Goal: Use online tool/utility: Utilize a website feature to perform a specific function

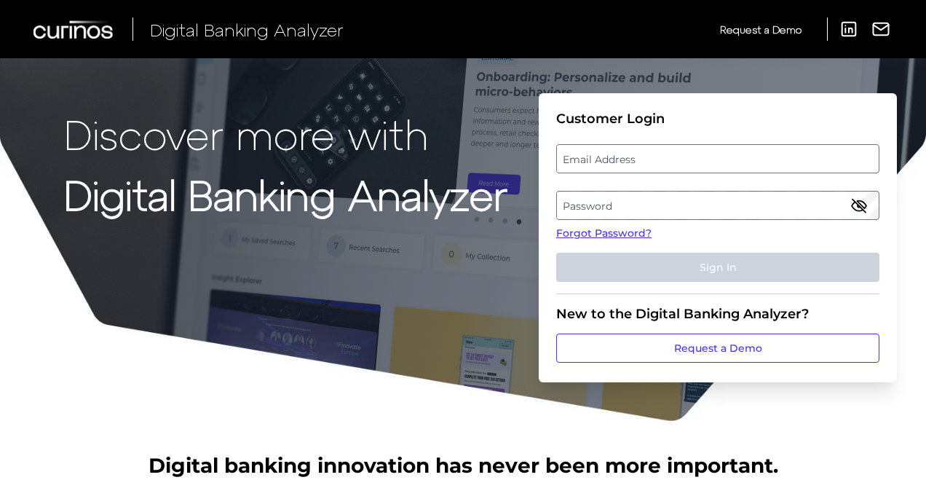
click at [618, 162] on label "Email Address" at bounding box center [717, 159] width 321 height 26
click at [618, 162] on input "email" at bounding box center [717, 158] width 323 height 29
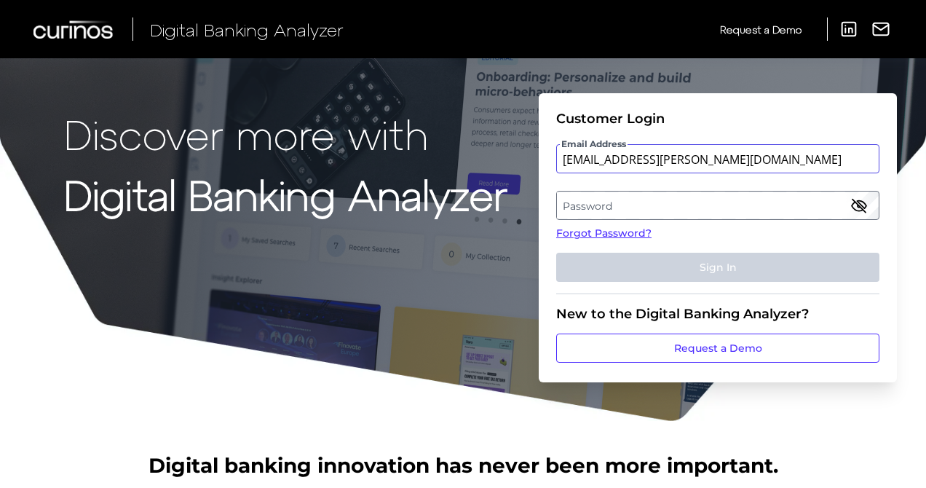
type input "[EMAIL_ADDRESS][PERSON_NAME][DOMAIN_NAME]"
click at [644, 205] on label "Password" at bounding box center [717, 205] width 321 height 26
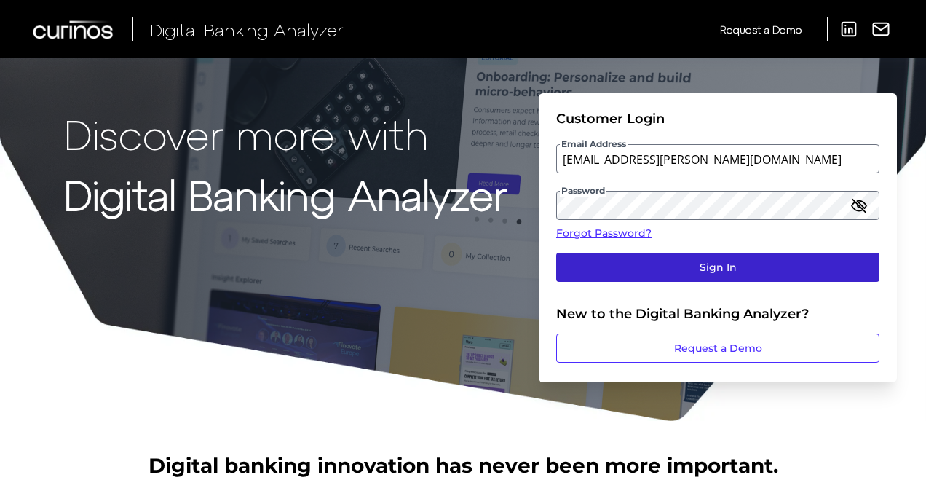
click at [705, 269] on button "Sign In" at bounding box center [717, 267] width 323 height 29
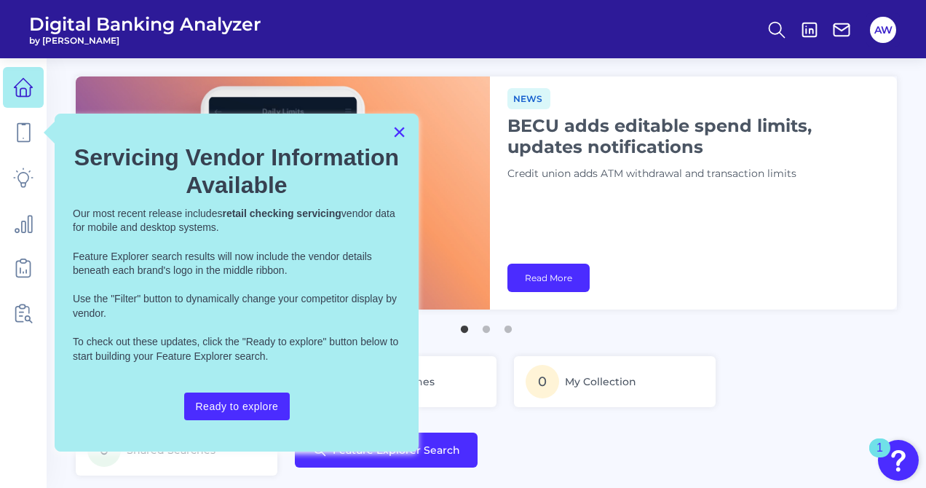
click at [398, 133] on button "×" at bounding box center [400, 131] width 14 height 23
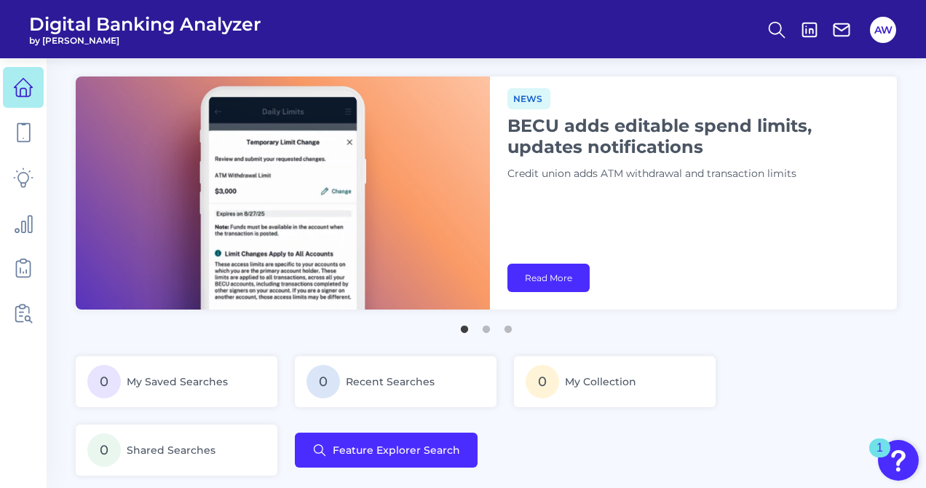
click at [484, 328] on button "2" at bounding box center [486, 325] width 15 height 15
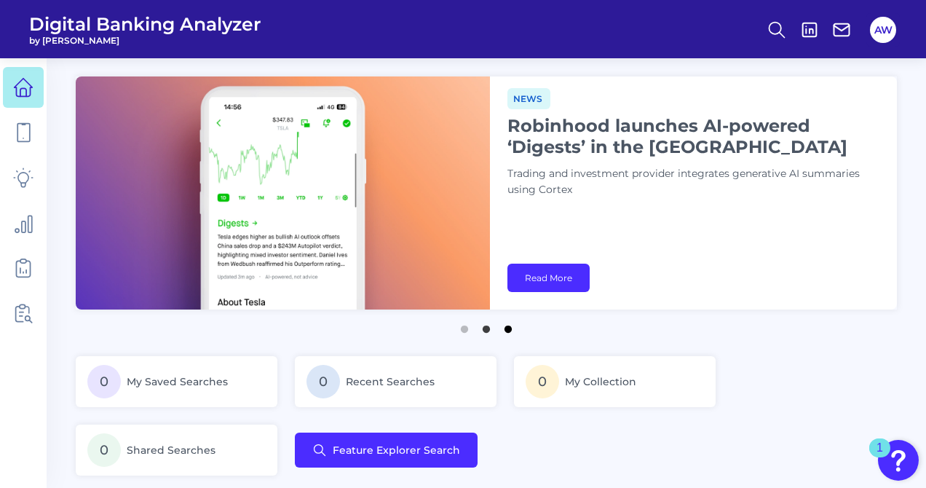
click at [506, 332] on button "3" at bounding box center [508, 325] width 15 height 15
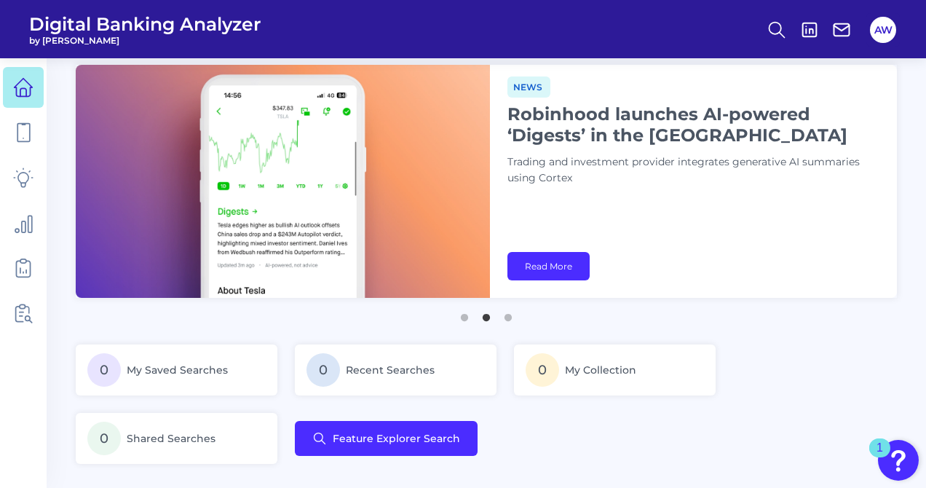
scroll to position [15, 0]
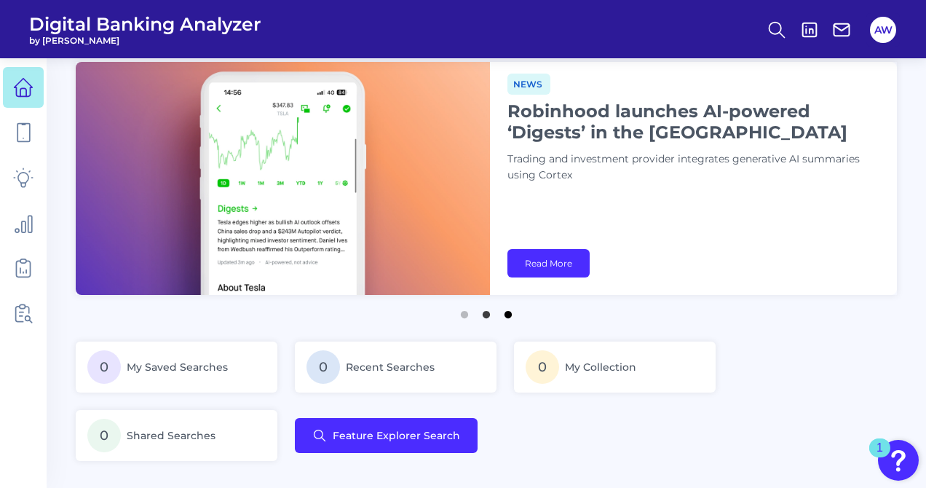
click at [511, 316] on button "3" at bounding box center [508, 311] width 15 height 15
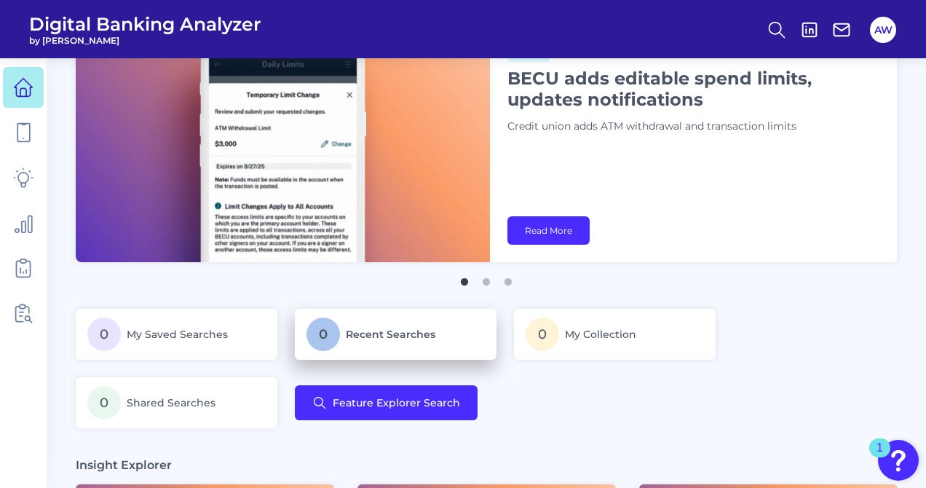
scroll to position [53, 0]
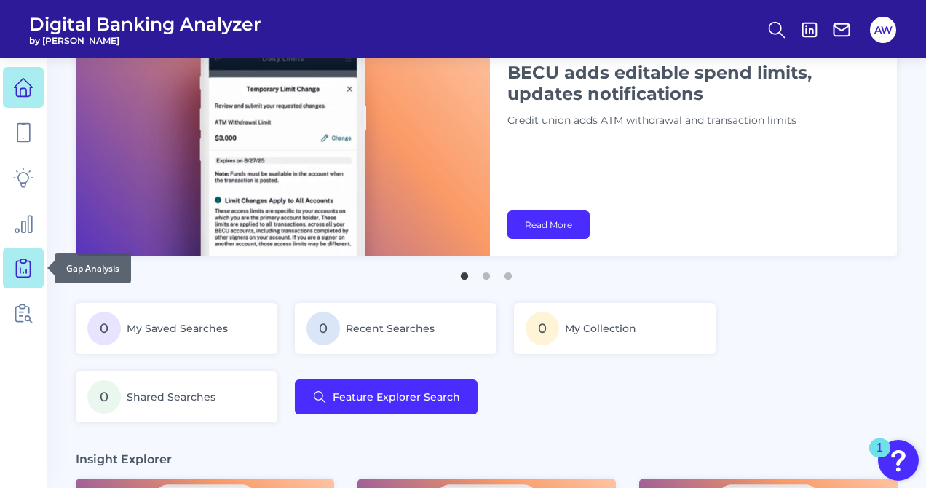
click at [31, 261] on icon at bounding box center [23, 268] width 20 height 20
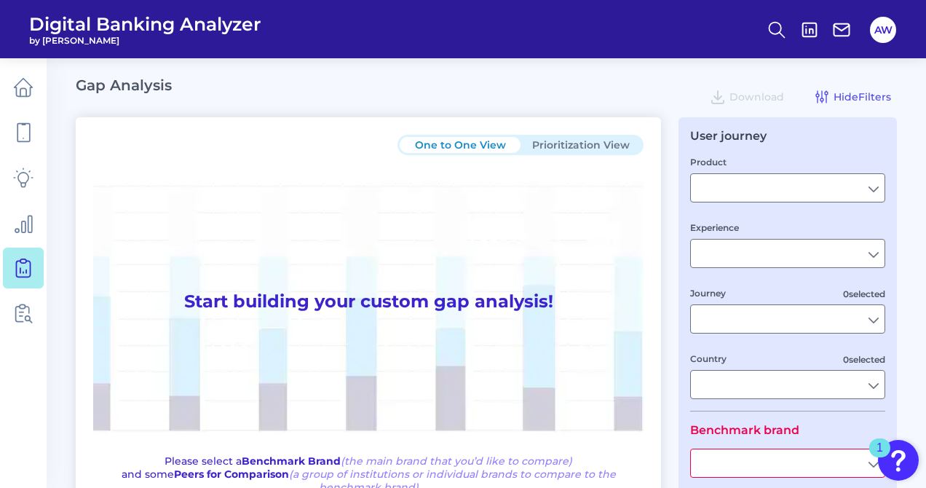
type input "Checking / Current Account"
type input "Mobile Servicing"
type input "Pre-Login Area, New Customer Onboarding, Login & Authentication, Accounts and t…"
type input "[GEOGRAPHIC_DATA]"
type input "All Select individual brands"
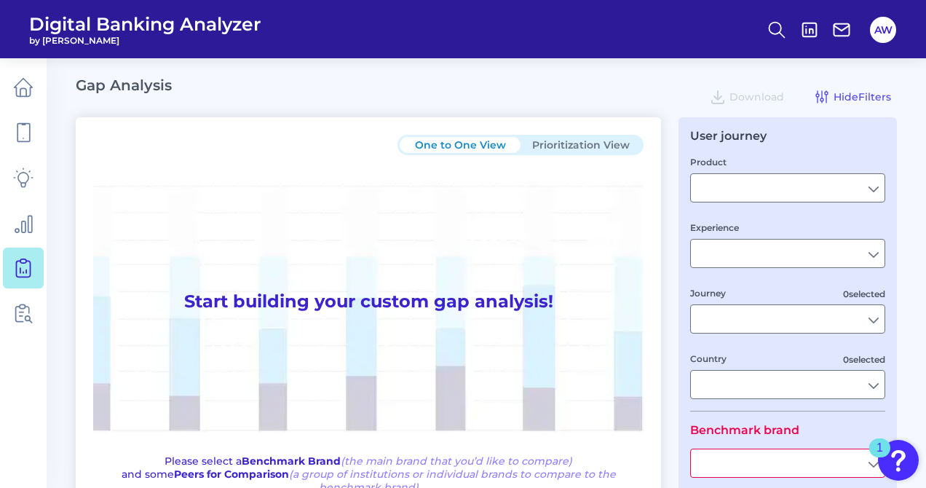
type input "All Countries"
type input "All Journeys"
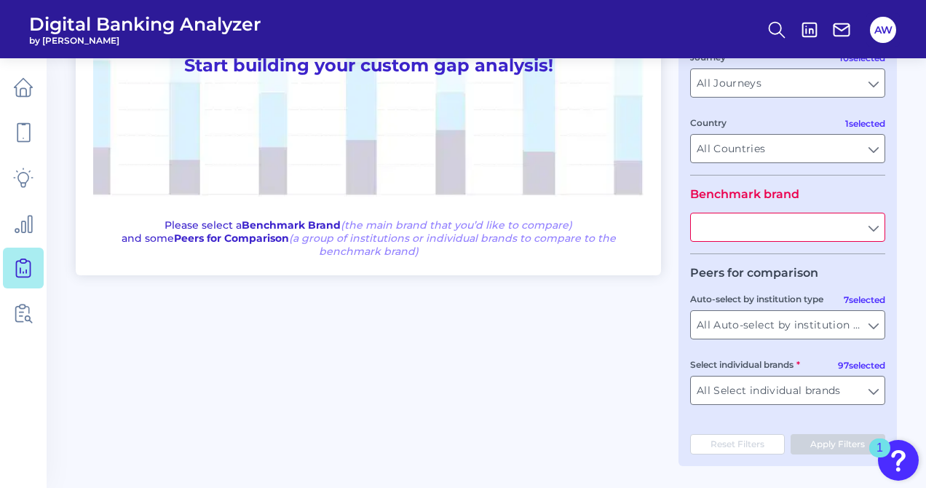
scroll to position [236, 0]
click at [843, 245] on fieldset "Benchmark brand" at bounding box center [787, 220] width 195 height 67
click at [861, 231] on input "text" at bounding box center [788, 227] width 194 height 28
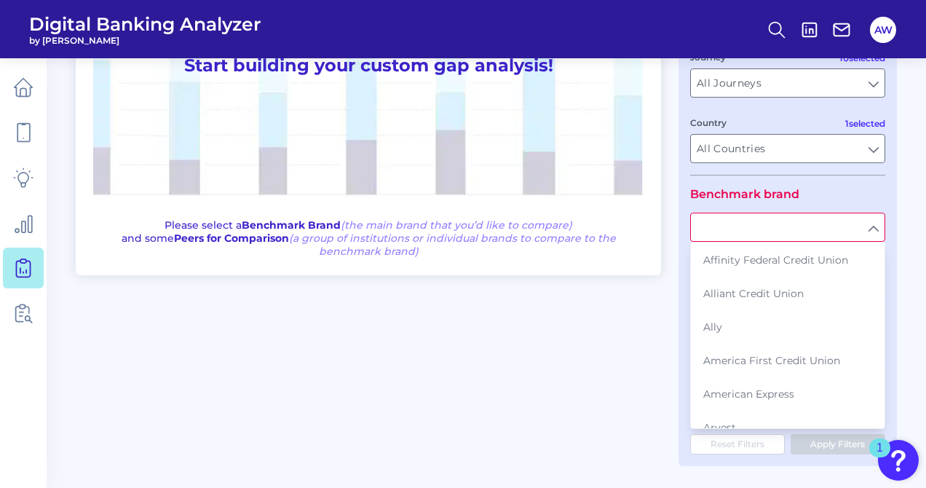
scroll to position [0, 0]
click at [671, 178] on div "One to One View Prioritization View Start building your custom gap analysis! Pl…" at bounding box center [486, 173] width 821 height 585
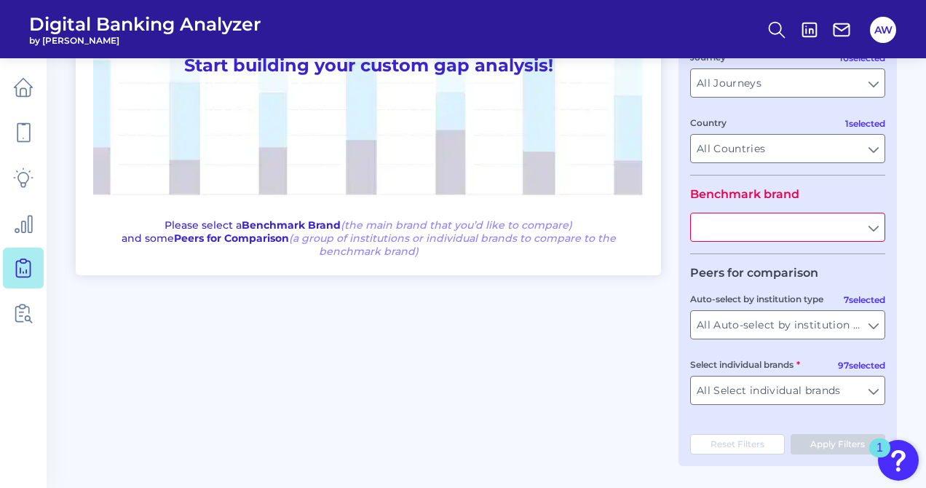
click at [754, 165] on fieldset "Product Checking / Current Account Checking / Current Account Experience Mobile…" at bounding box center [787, 46] width 195 height 257
click at [759, 146] on input "All Countries" at bounding box center [788, 149] width 194 height 28
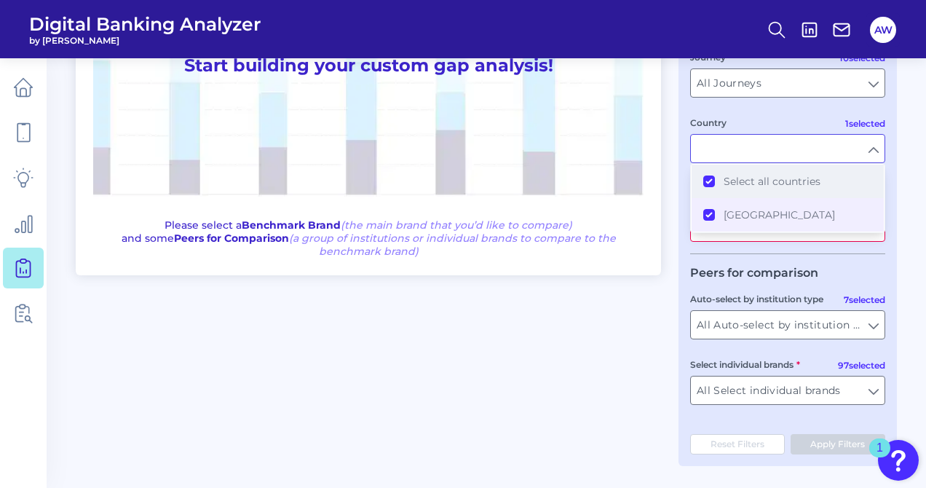
click at [710, 178] on button "Select all countries" at bounding box center [788, 181] width 192 height 33
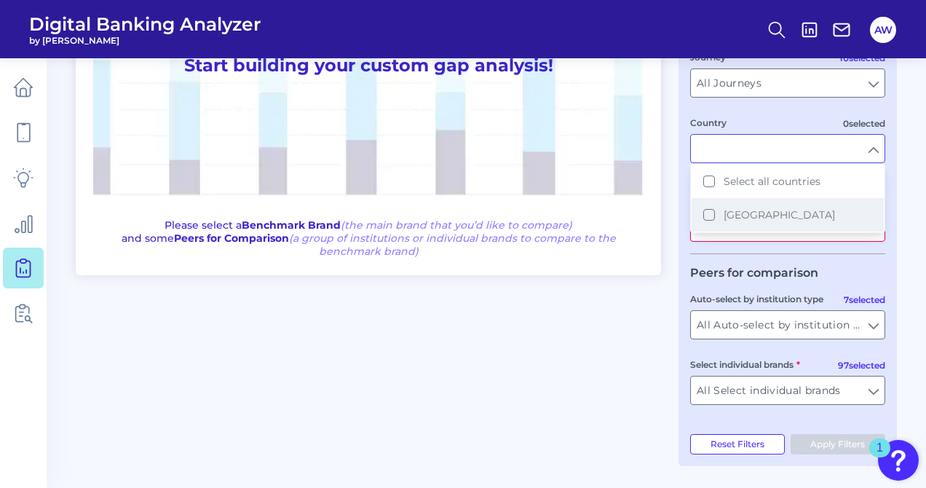
click at [714, 214] on button "[GEOGRAPHIC_DATA]" at bounding box center [788, 214] width 192 height 33
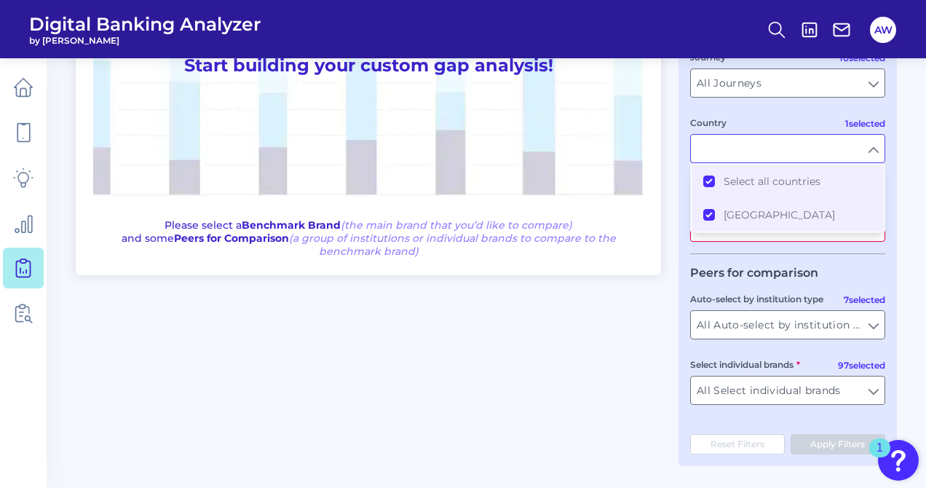
click at [623, 198] on h1 "Start building your custom gap analysis!" at bounding box center [368, 65] width 551 height 293
type input "All Countries"
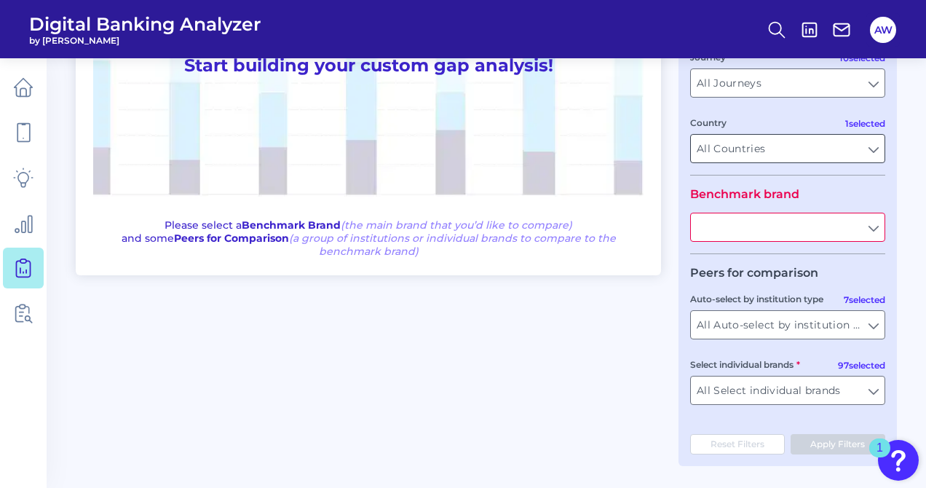
click at [765, 159] on input "All Countries" at bounding box center [788, 149] width 194 height 28
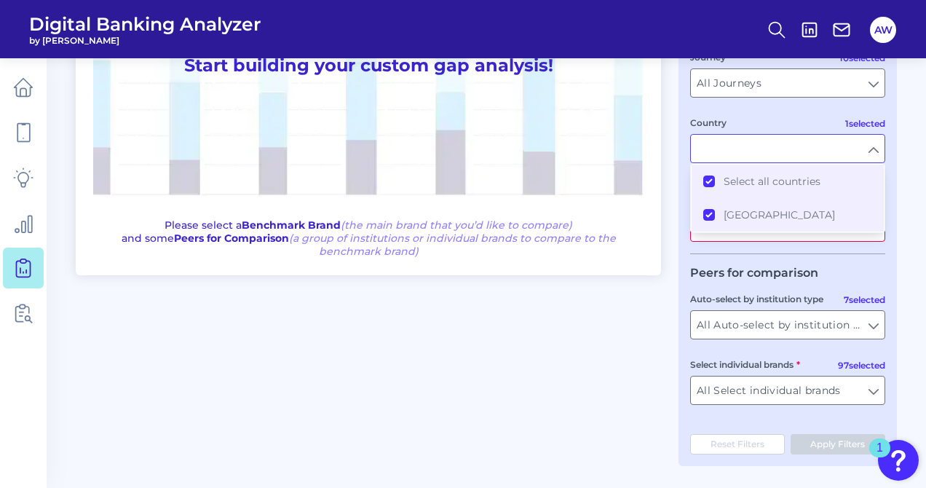
scroll to position [192, 0]
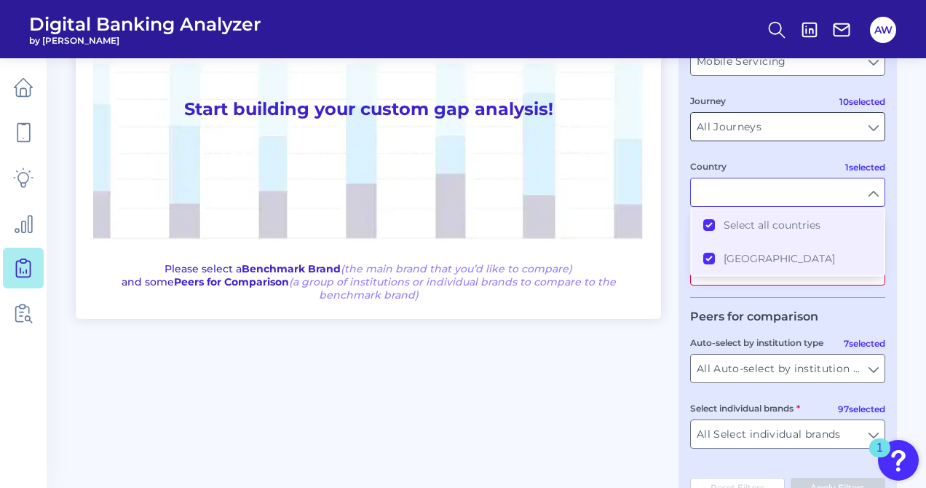
click at [754, 126] on input "All Journeys" at bounding box center [788, 127] width 194 height 28
type input "All Countries"
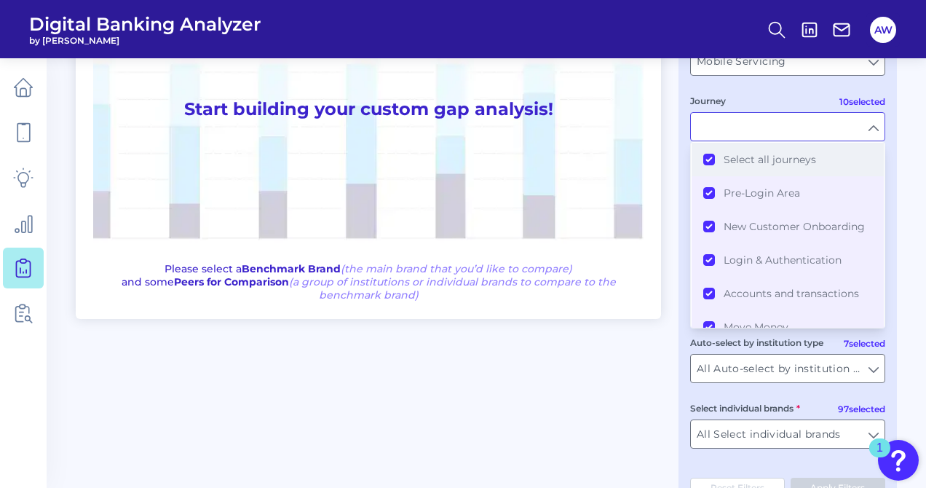
click at [710, 162] on button "Select all journeys" at bounding box center [788, 159] width 192 height 33
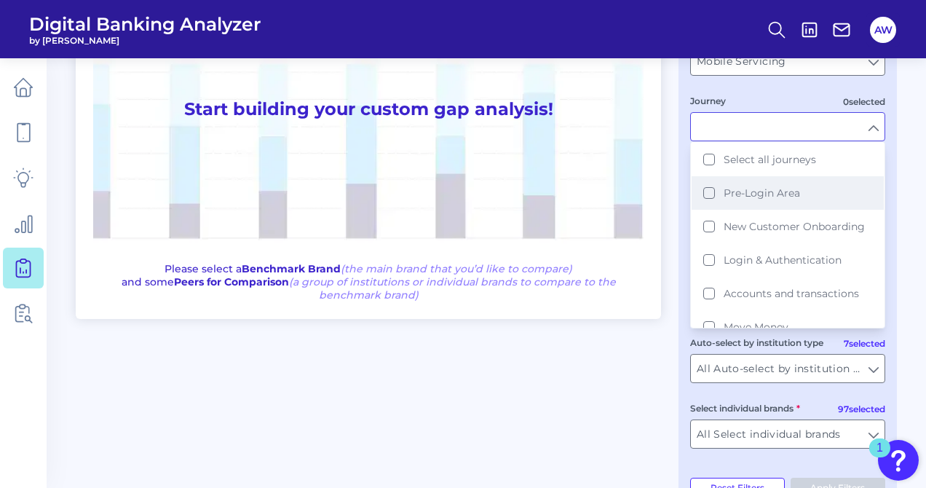
click at [714, 197] on button "Pre-Login Area" at bounding box center [788, 192] width 192 height 33
click at [659, 165] on div "One to One View Prioritization View Start building your custom gap analysis! Pl…" at bounding box center [368, 122] width 585 height 394
type input "Pre-Login Area"
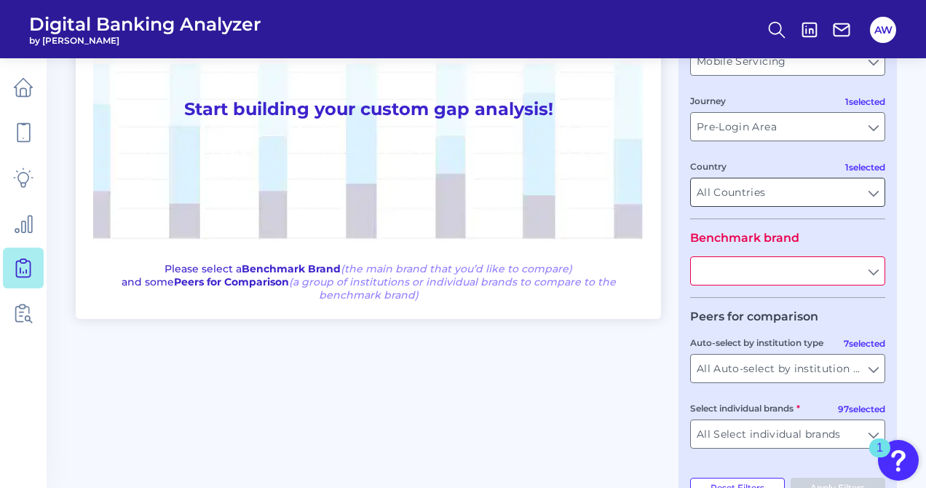
click at [740, 194] on input "All Countries" at bounding box center [788, 192] width 194 height 28
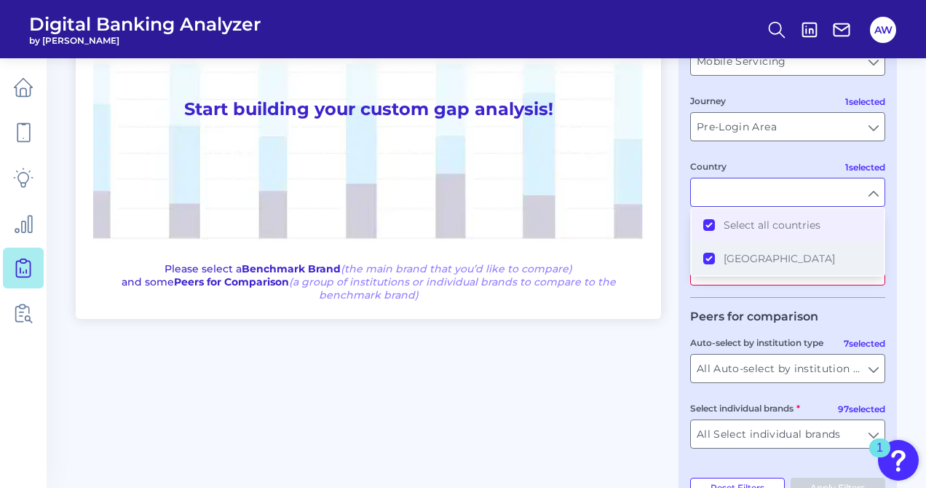
click at [709, 261] on button "[GEOGRAPHIC_DATA]" at bounding box center [788, 258] width 192 height 33
click at [714, 258] on button "[GEOGRAPHIC_DATA]" at bounding box center [788, 258] width 192 height 33
click at [664, 131] on div "One to One View Prioritization View Start building your custom gap analysis! Pl…" at bounding box center [486, 217] width 821 height 585
type input "All Countries"
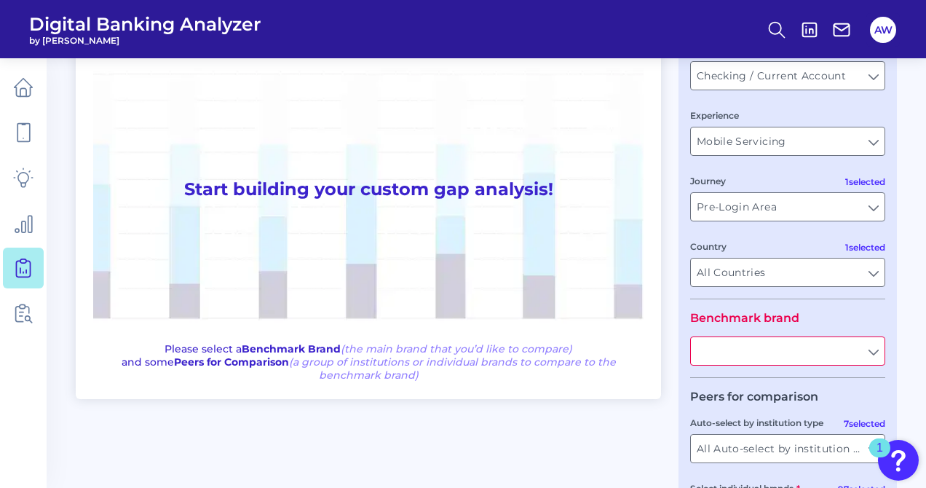
scroll to position [92, 0]
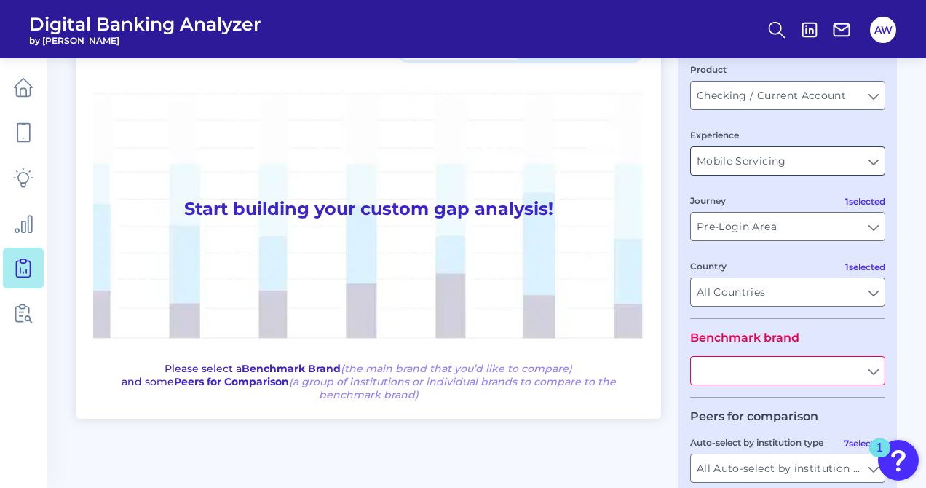
click at [781, 163] on input "Mobile Servicing" at bounding box center [788, 161] width 194 height 28
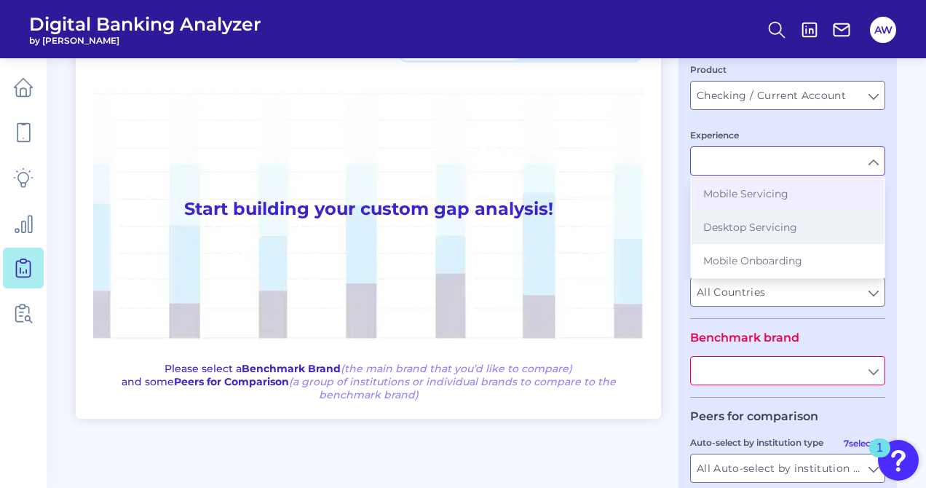
click at [725, 231] on span "Desktop Servicing" at bounding box center [750, 227] width 94 height 13
type input "Desktop Servicing"
type input "All Journeys"
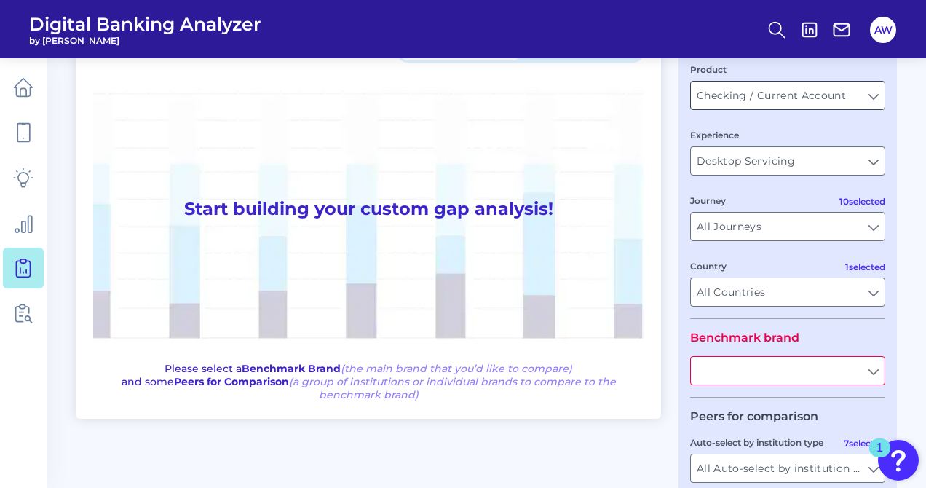
click at [743, 103] on input "Checking / Current Account" at bounding box center [788, 96] width 194 height 28
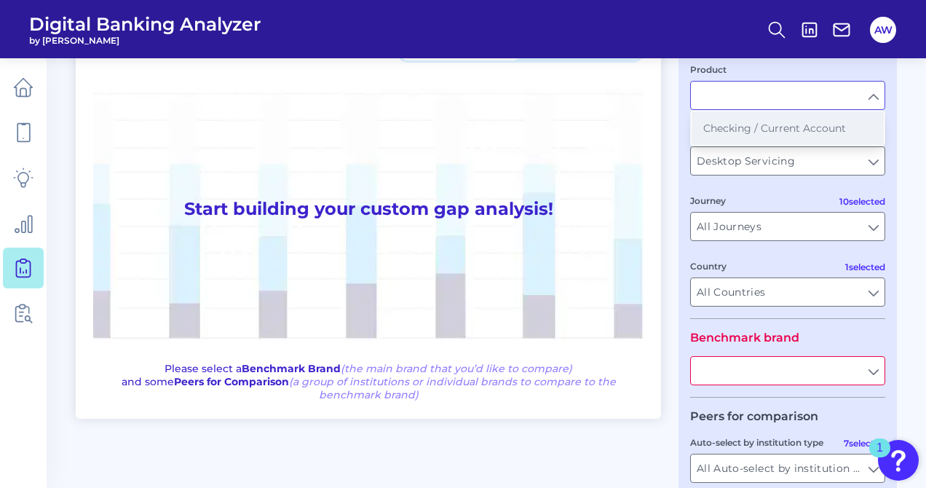
click at [738, 134] on span "Checking / Current Account" at bounding box center [774, 128] width 143 height 13
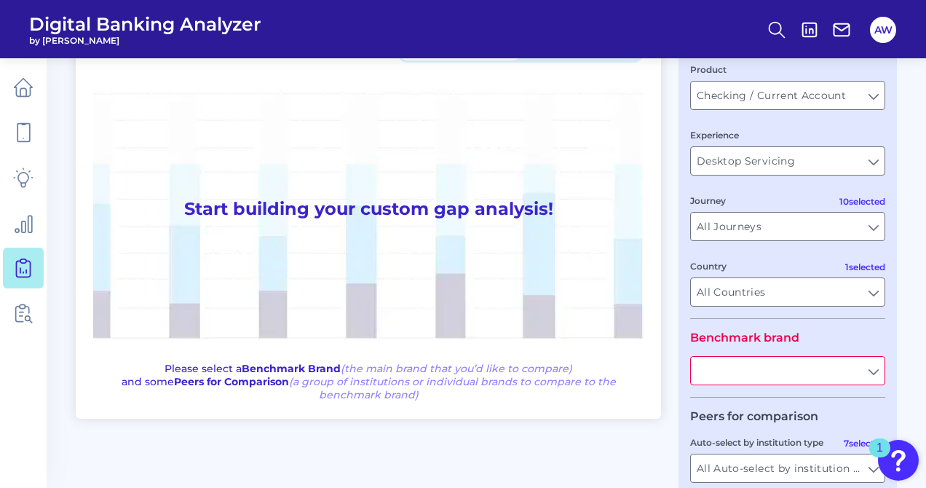
type input "Checking / Current Account"
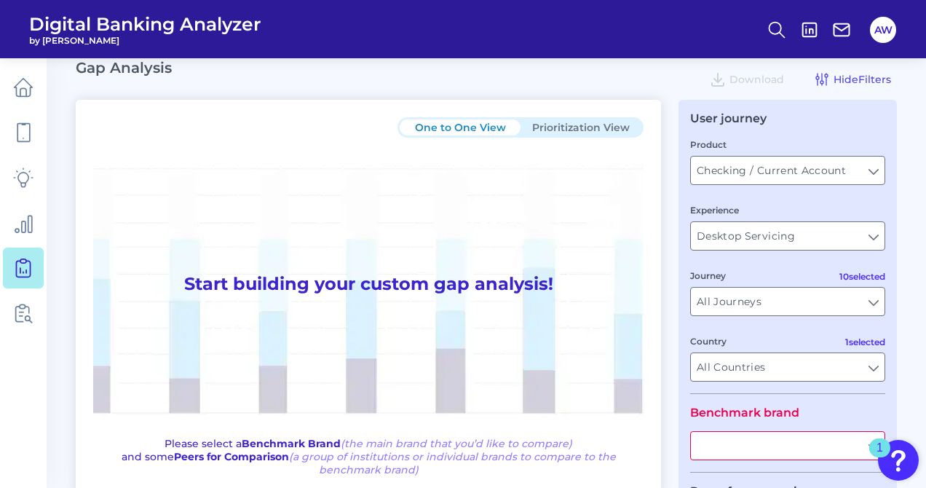
scroll to position [22, 0]
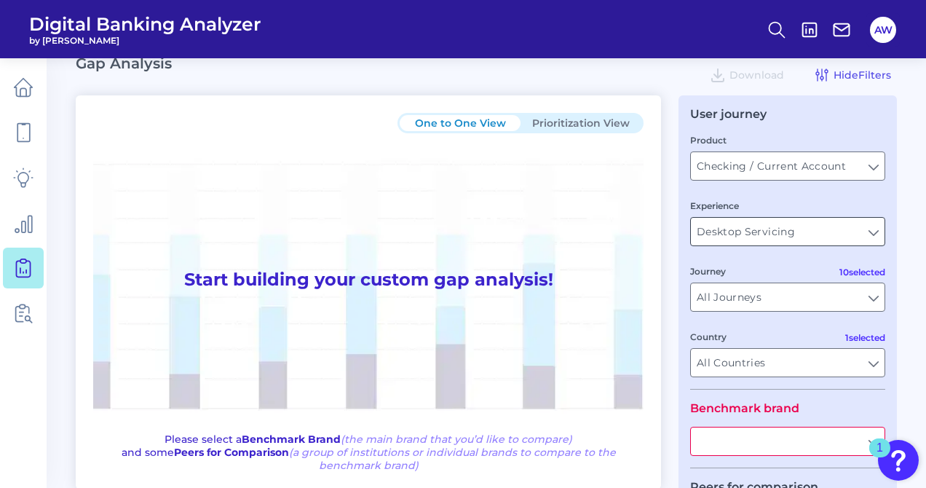
click at [816, 232] on input "Desktop Servicing" at bounding box center [788, 232] width 194 height 28
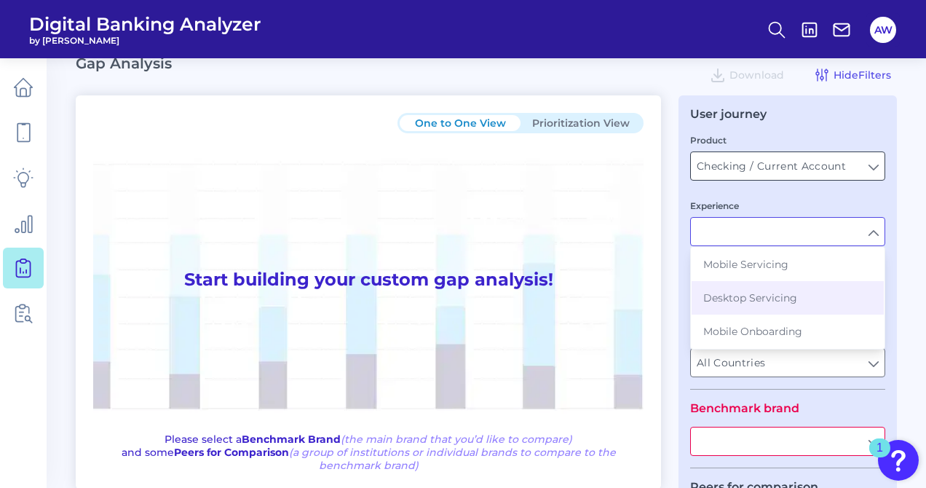
click at [806, 171] on input "Checking / Current Account" at bounding box center [788, 166] width 194 height 28
type input "Desktop Servicing"
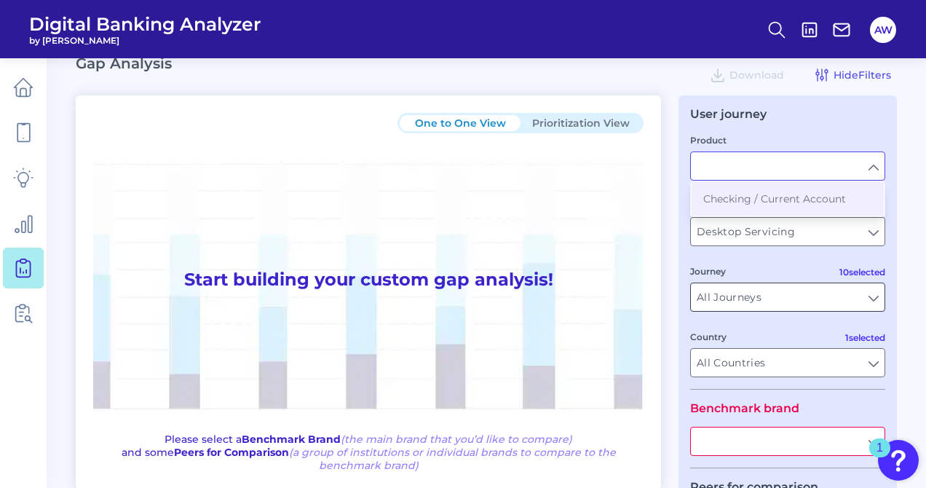
click at [795, 309] on input "All Journeys" at bounding box center [788, 297] width 194 height 28
type input "Checking / Current Account"
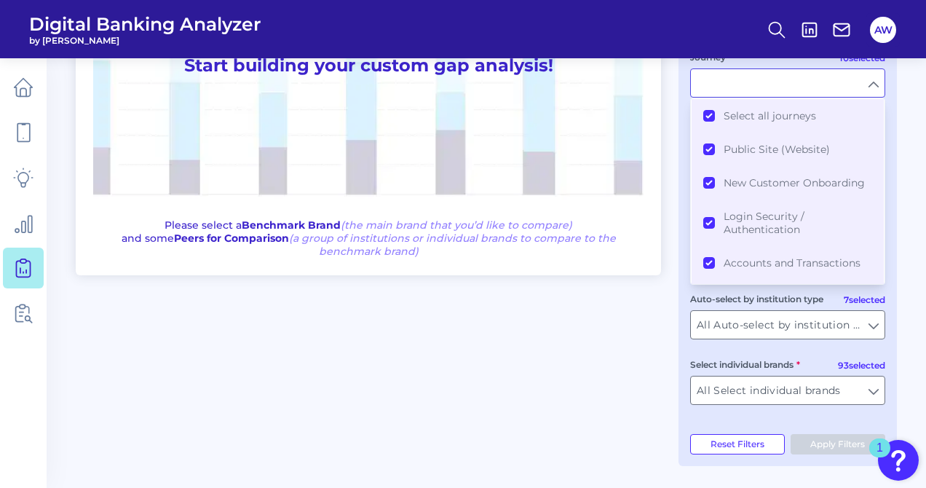
scroll to position [0, 0]
click at [709, 116] on button "Select all journeys" at bounding box center [788, 115] width 192 height 33
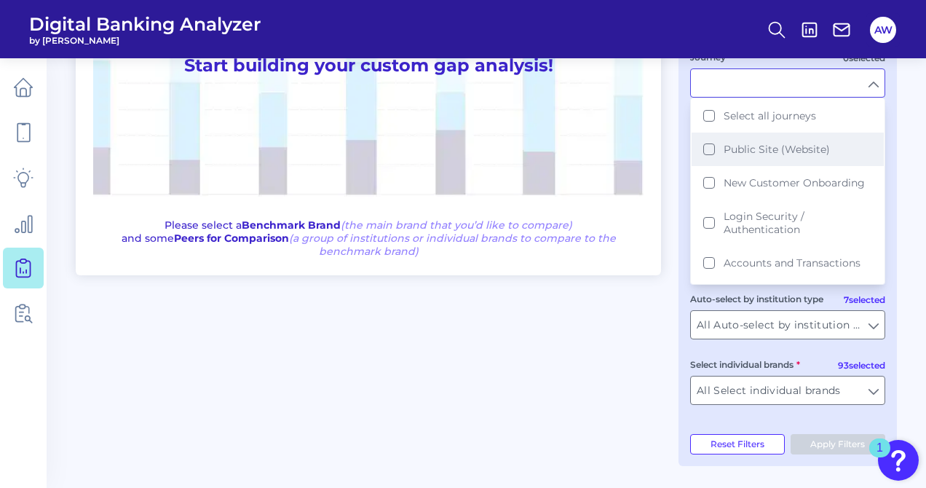
click at [711, 152] on button "Public Site (Website)" at bounding box center [788, 149] width 192 height 33
click at [652, 165] on div "One to One View Prioritization View Start building your custom gap analysis! Pl…" at bounding box center [368, 78] width 585 height 394
type input "Public Site (Website)"
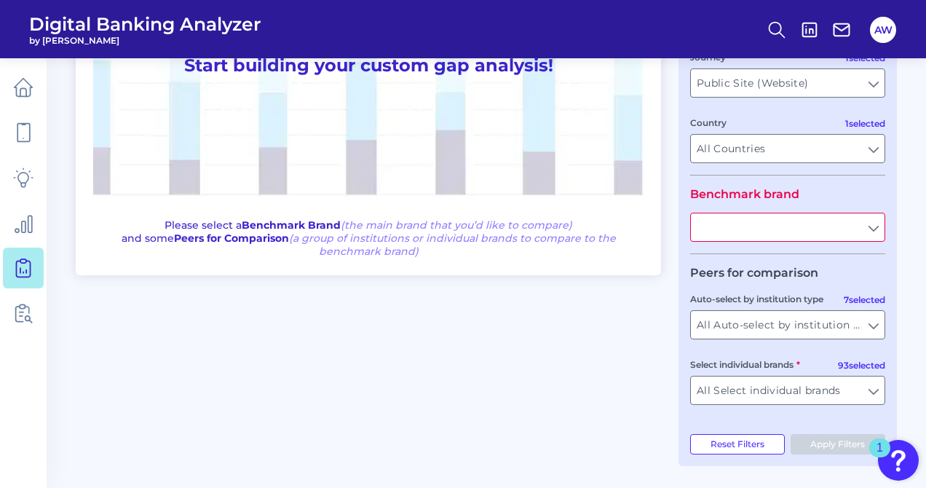
click at [759, 234] on input "text" at bounding box center [788, 227] width 194 height 28
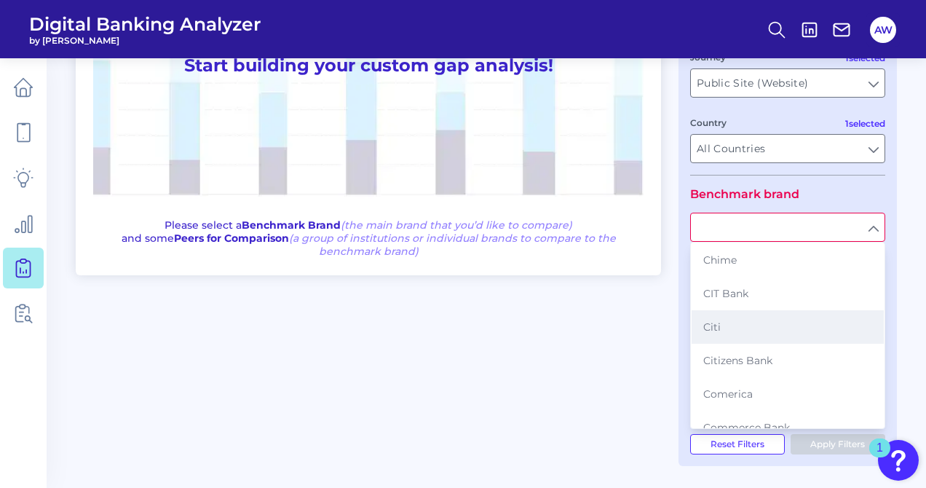
scroll to position [602, 0]
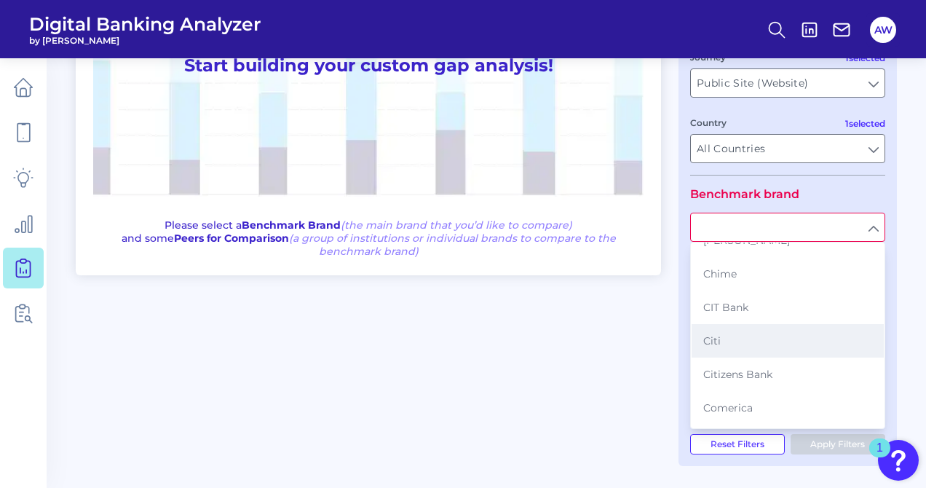
click at [727, 350] on button "Citi" at bounding box center [788, 340] width 192 height 33
type input "Citi"
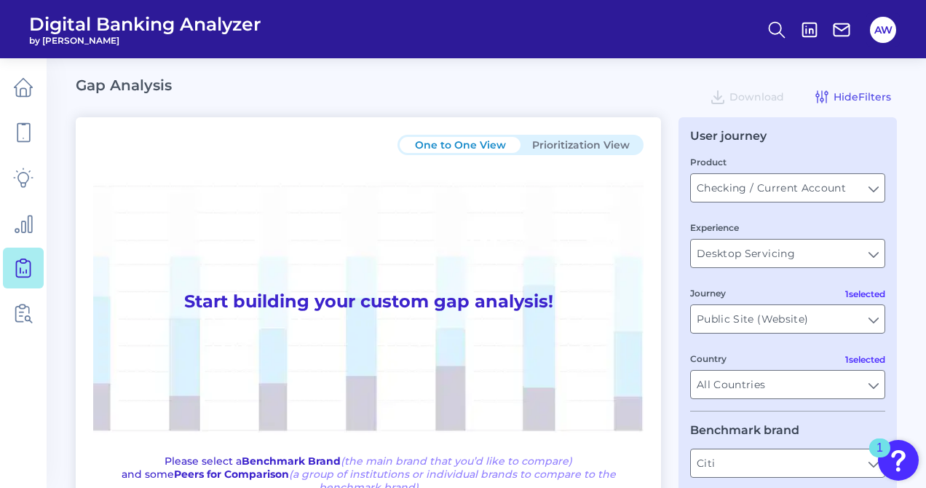
scroll to position [0, 0]
click at [487, 48] on header "Digital Banking Analyzer by Curinos AW" at bounding box center [463, 29] width 926 height 58
